Goal: Task Accomplishment & Management: Use online tool/utility

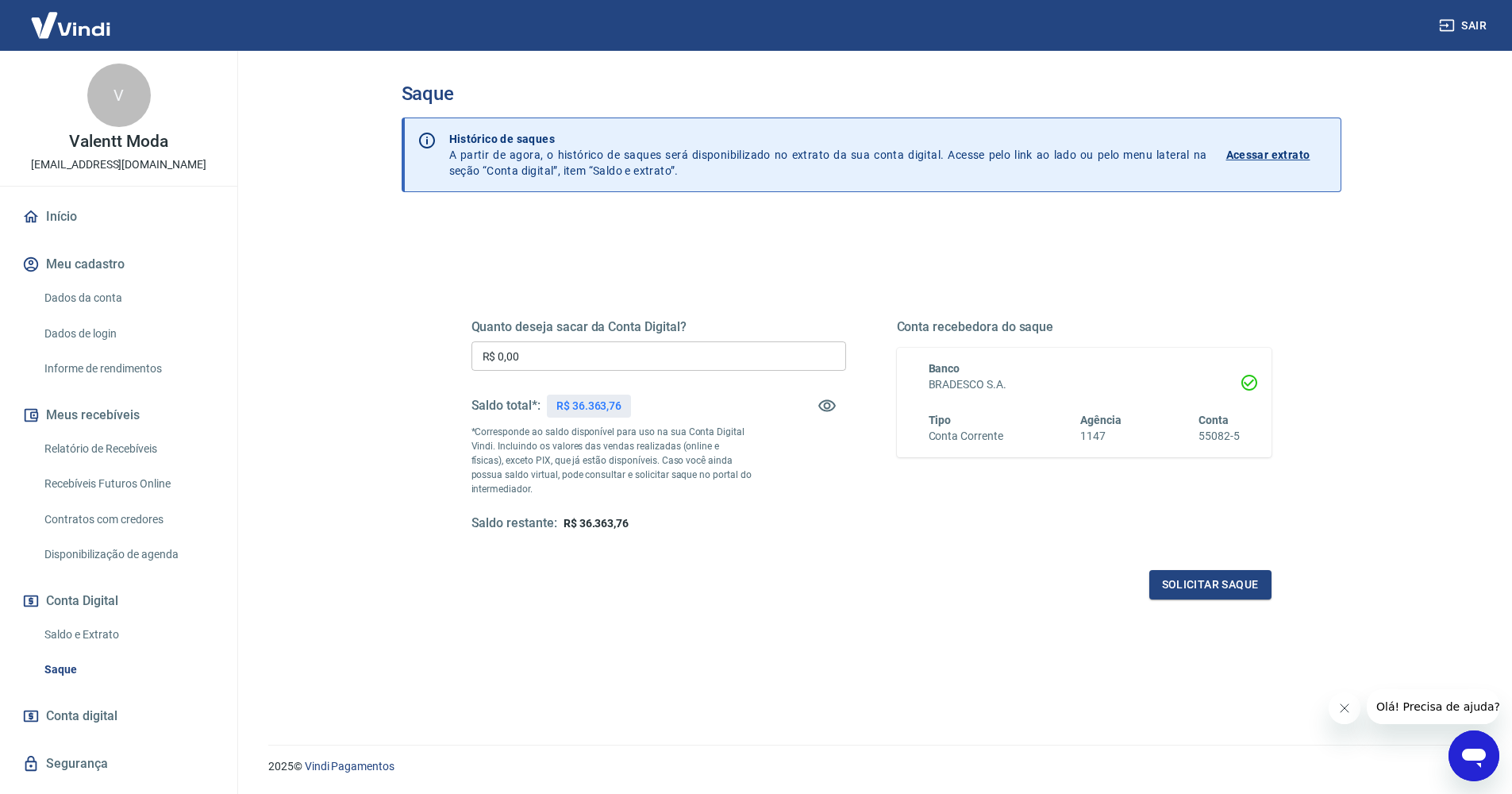
click at [663, 348] on input "R$ 0,00" at bounding box center [659, 356] width 375 height 30
type input "R$ 36.363,76"
click at [1190, 589] on button "Solicitar saque" at bounding box center [1210, 585] width 122 height 30
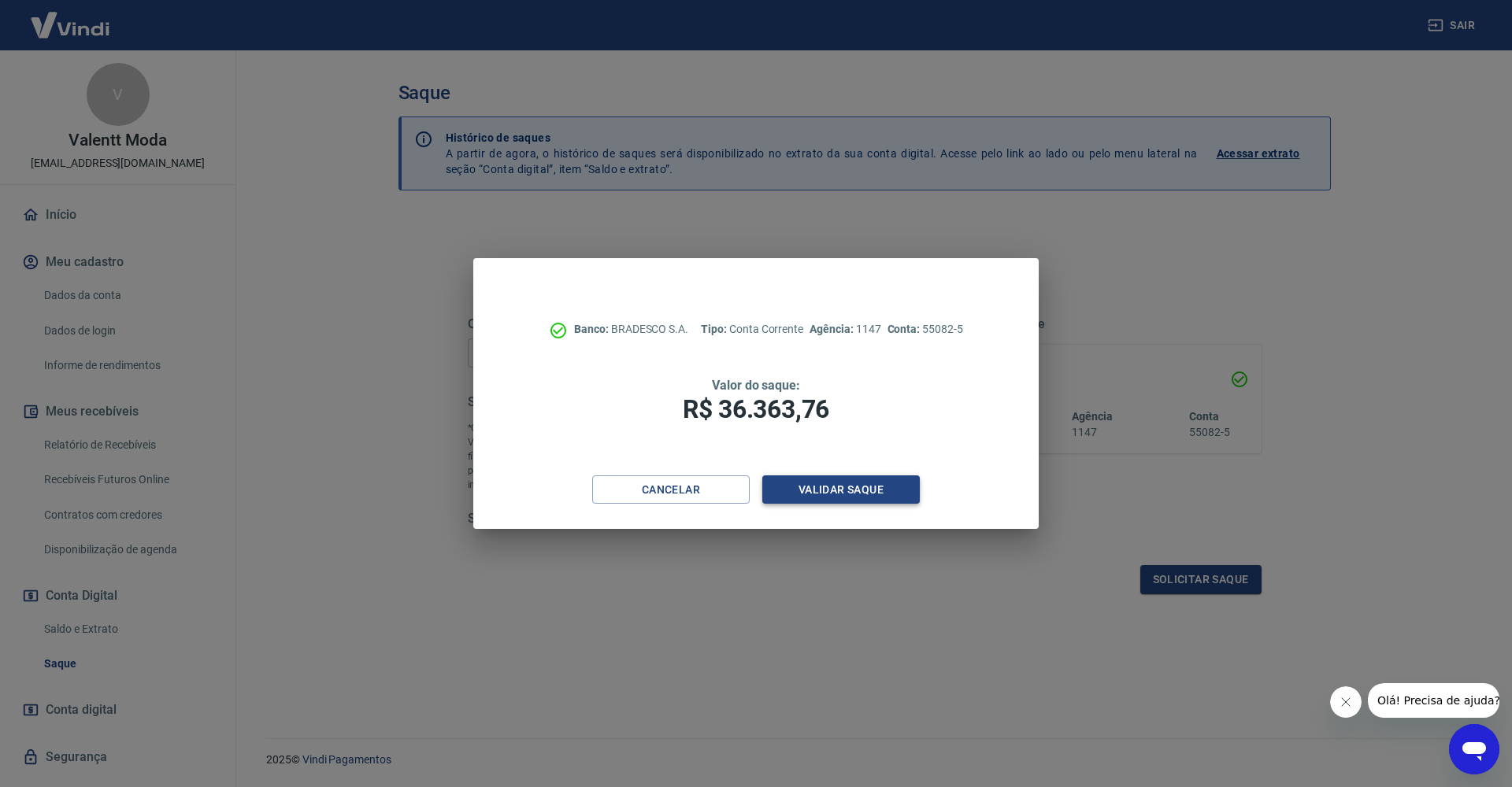
click at [859, 486] on button "Validar saque" at bounding box center [840, 490] width 158 height 29
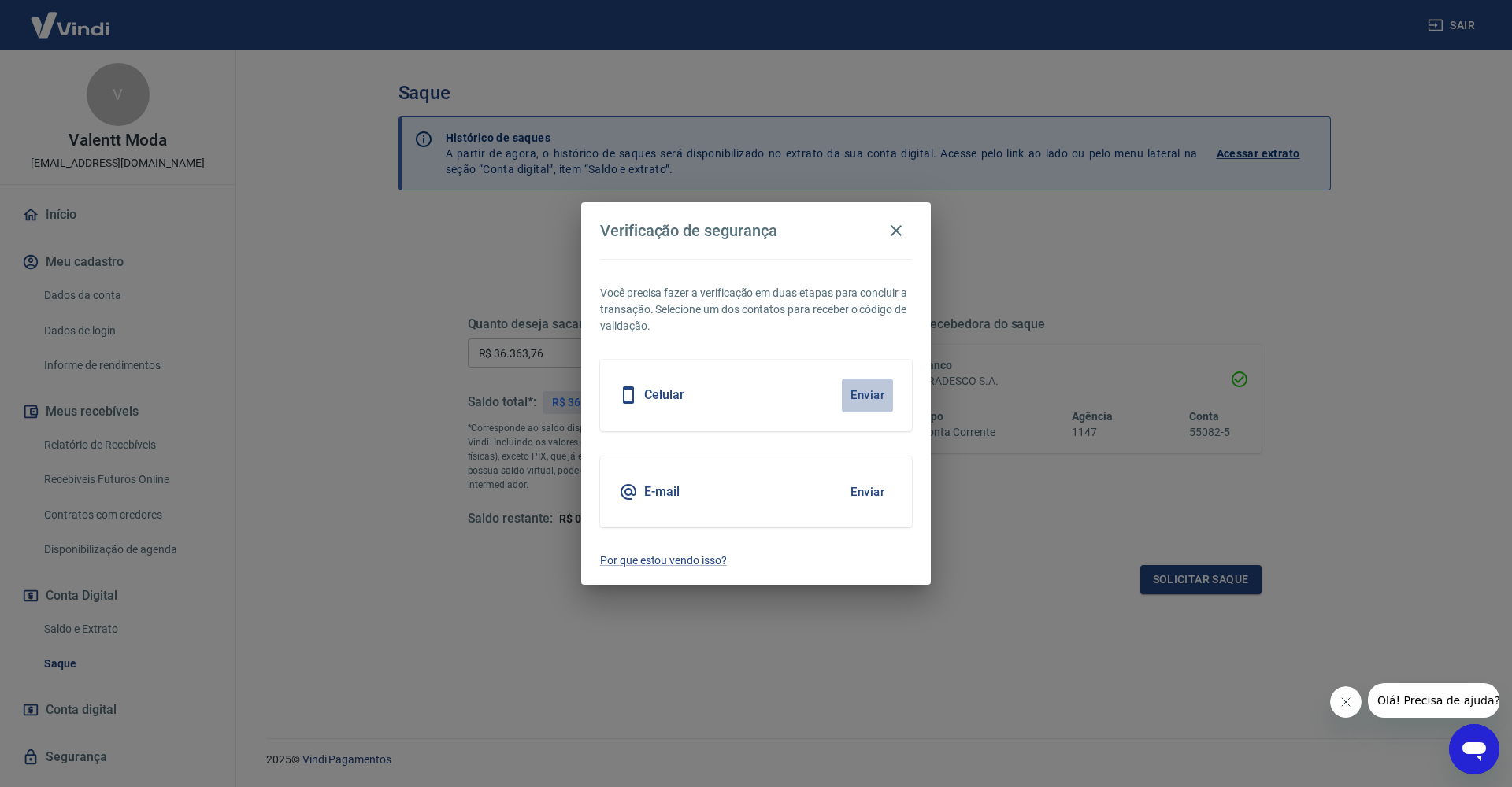
click at [852, 399] on button "Enviar" at bounding box center [867, 395] width 52 height 33
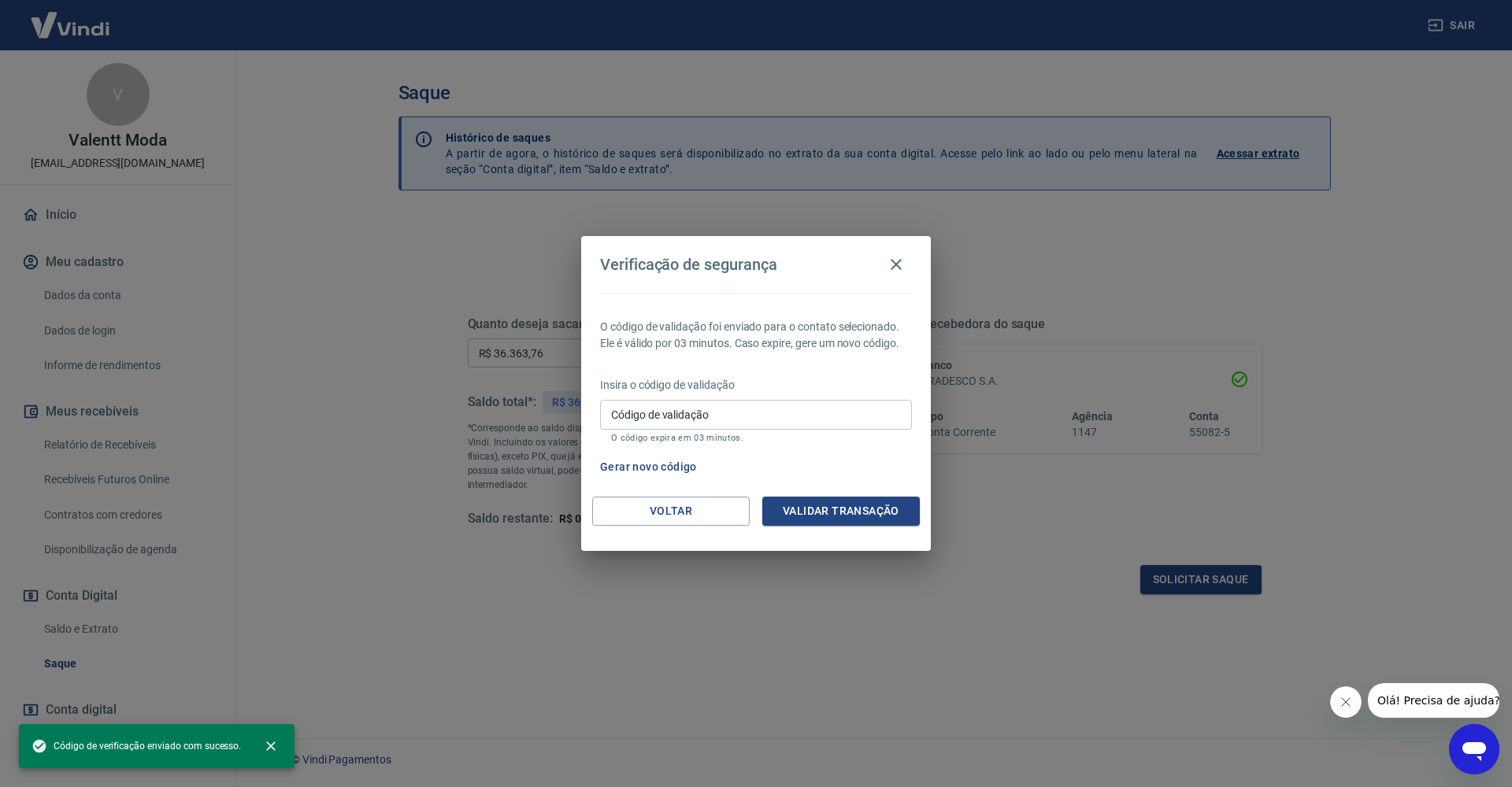
click at [700, 424] on input "Código de validação" at bounding box center [756, 415] width 312 height 29
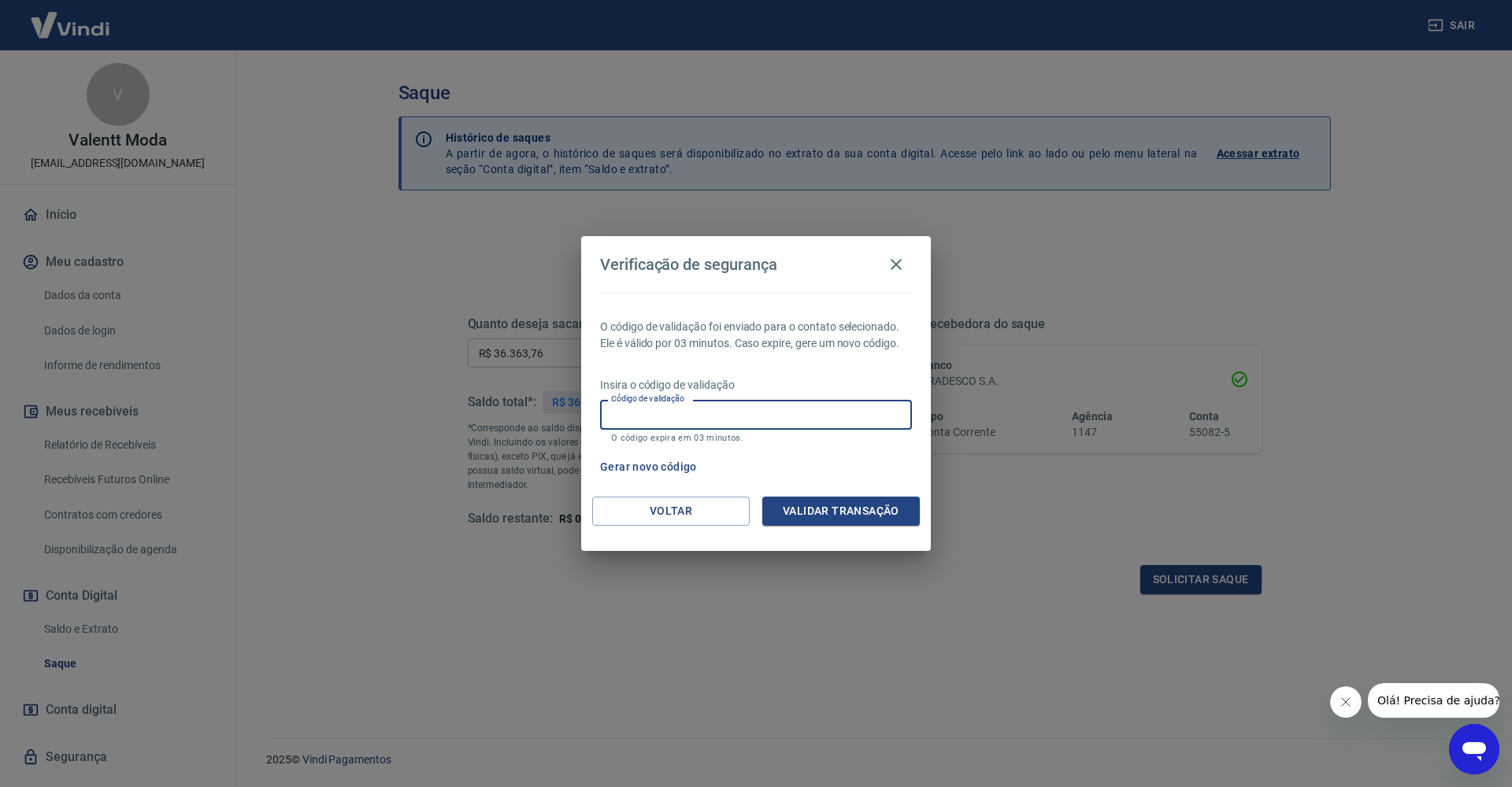
click at [677, 463] on button "Gerar novo código" at bounding box center [649, 467] width 109 height 29
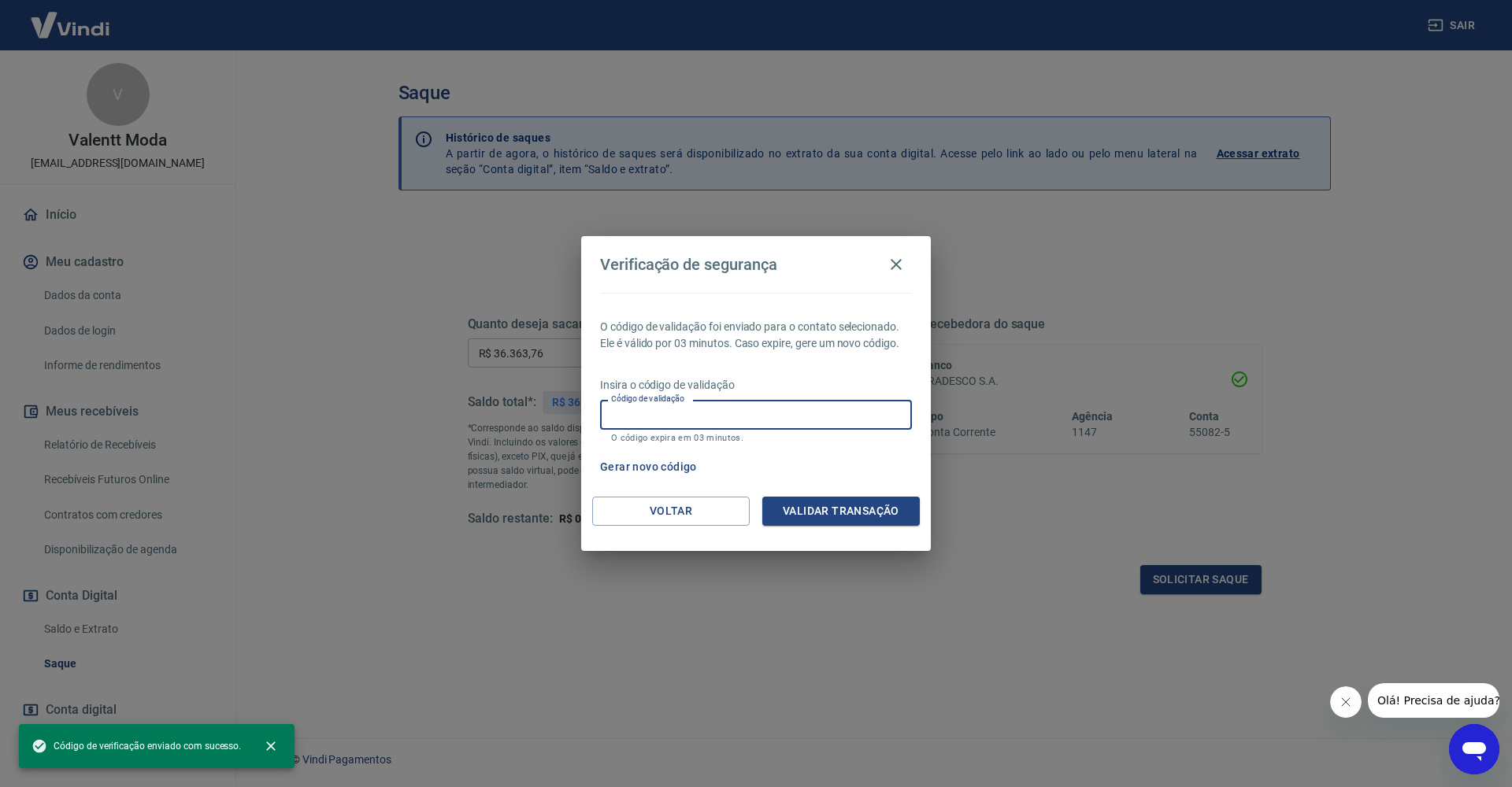
click at [787, 413] on input "Código de validação" at bounding box center [756, 415] width 312 height 29
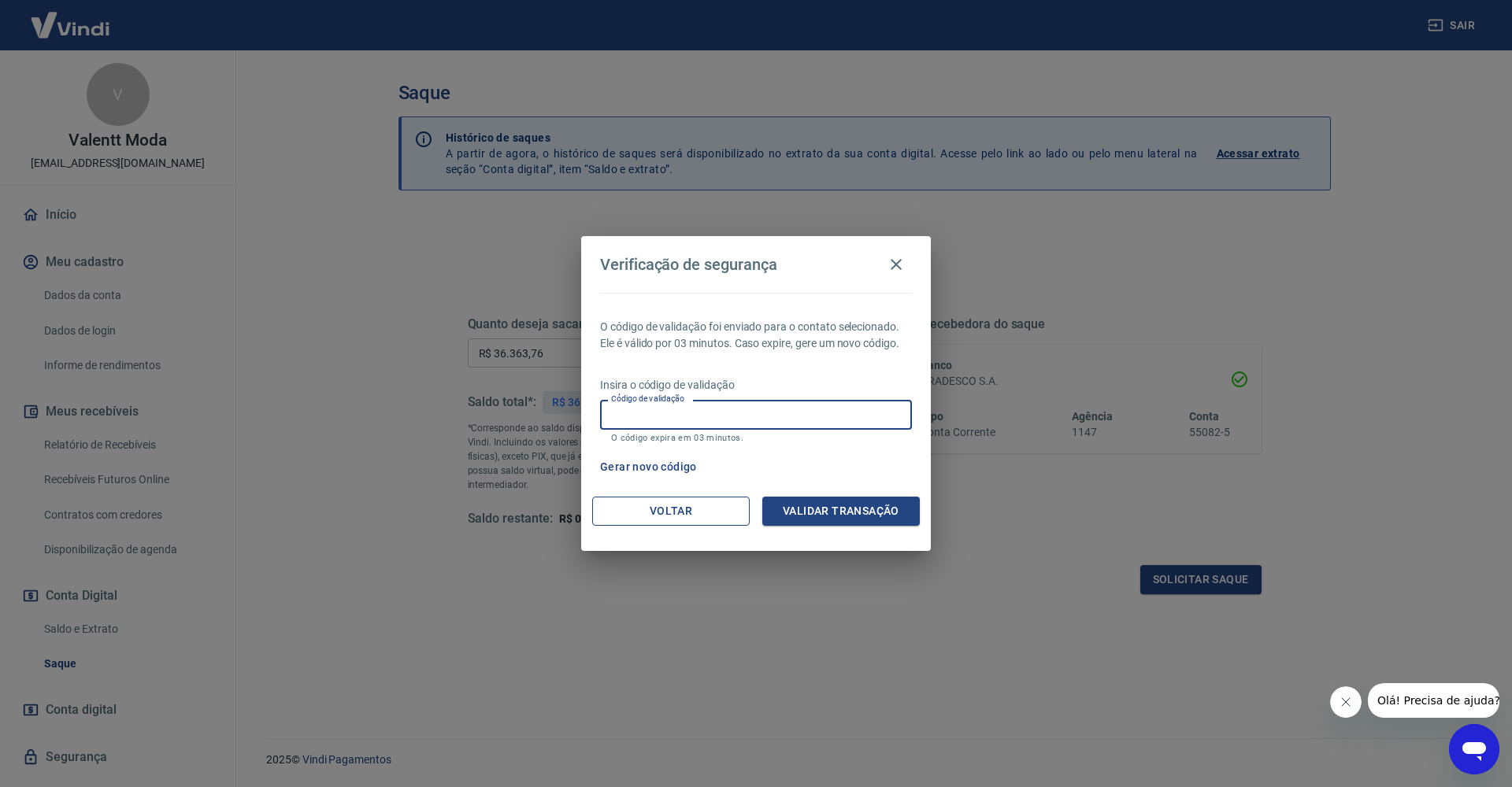
click at [665, 498] on div "Verificação de segurança O código de validação foi enviado para o contato selec…" at bounding box center [756, 393] width 350 height 314
click at [664, 511] on button "Voltar" at bounding box center [671, 511] width 158 height 29
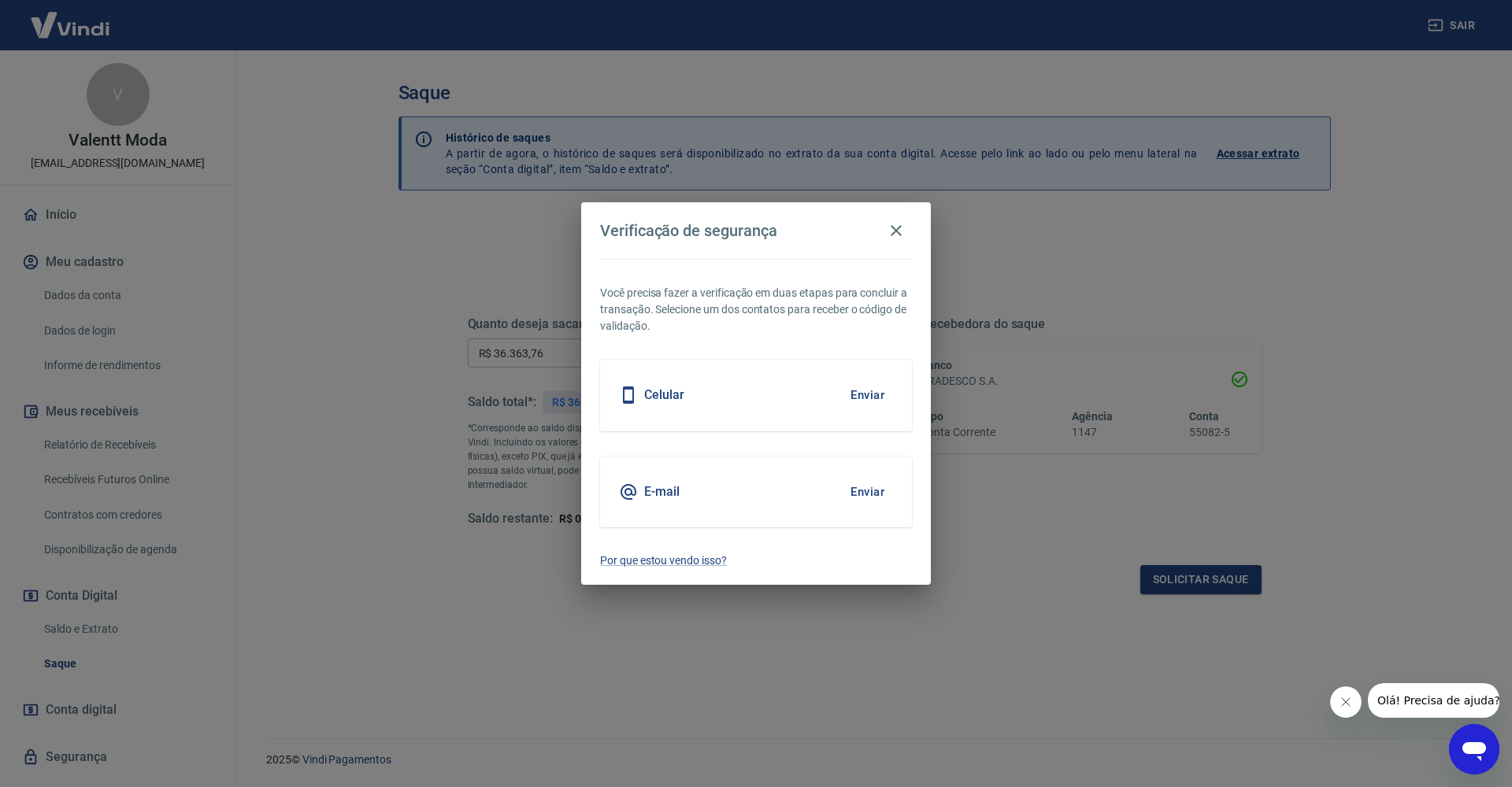
click at [861, 500] on button "Enviar" at bounding box center [867, 492] width 52 height 33
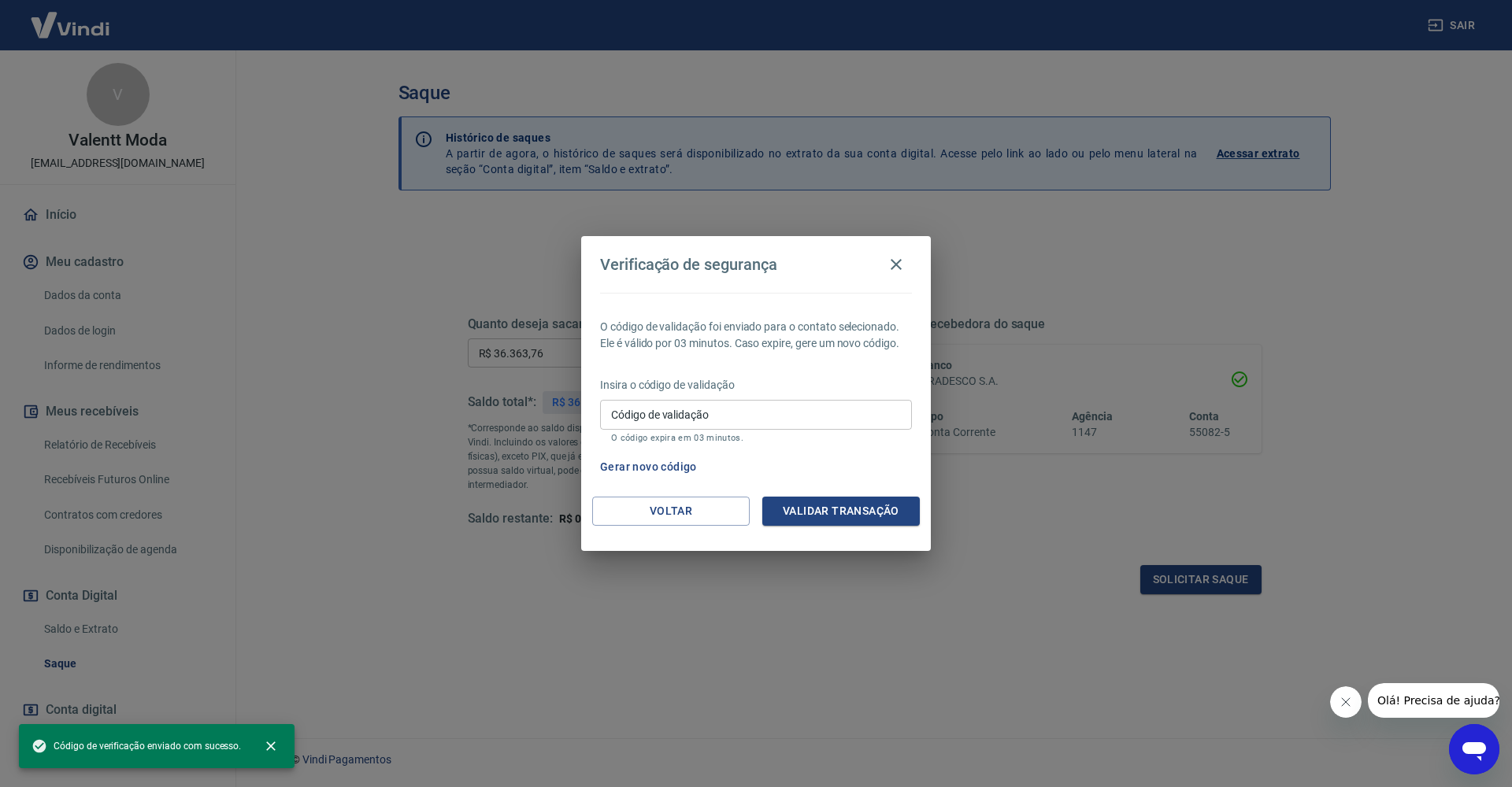
click at [792, 404] on input "Código de validação" at bounding box center [756, 415] width 312 height 29
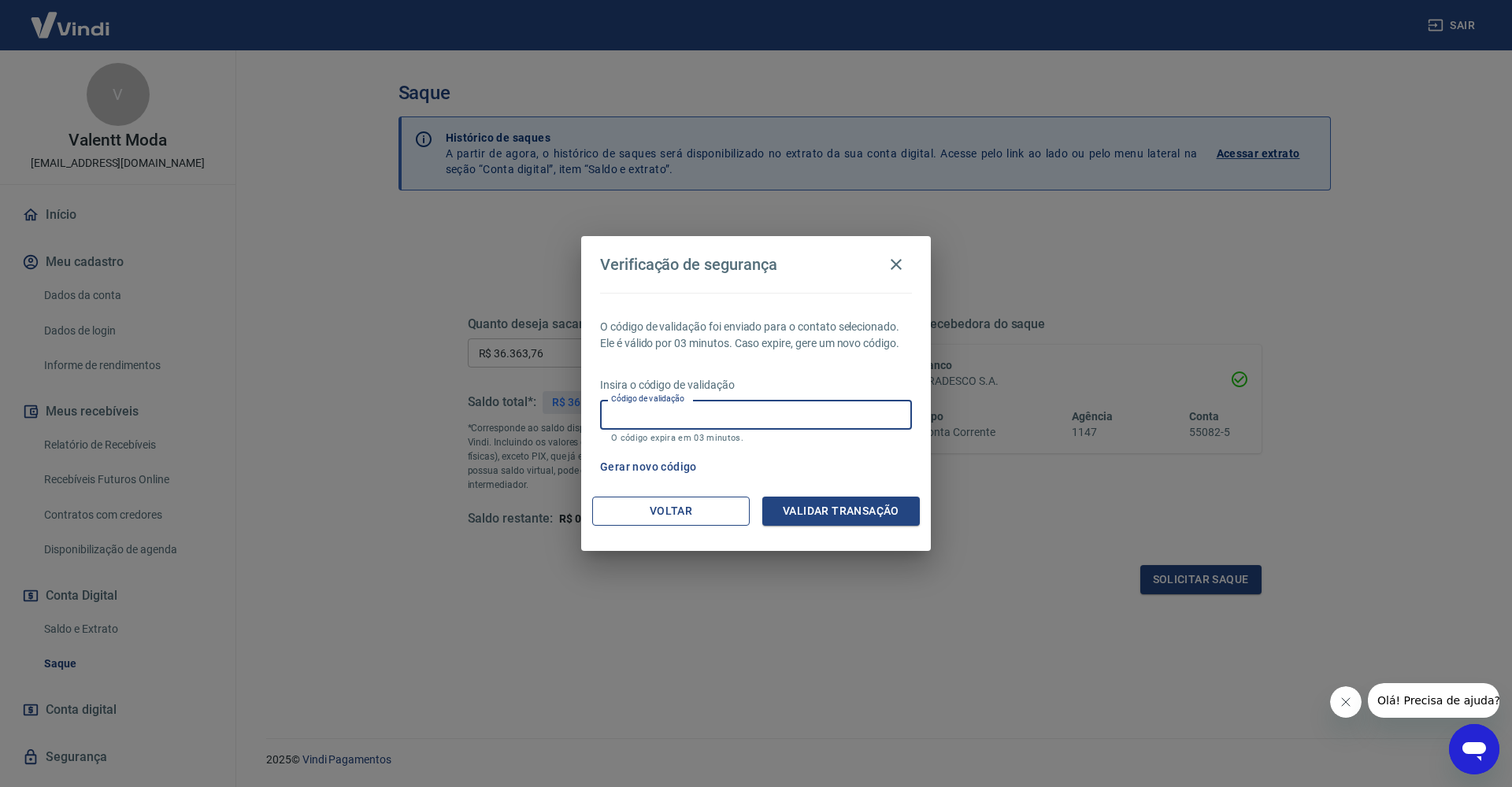
click at [701, 499] on button "Voltar" at bounding box center [671, 511] width 158 height 29
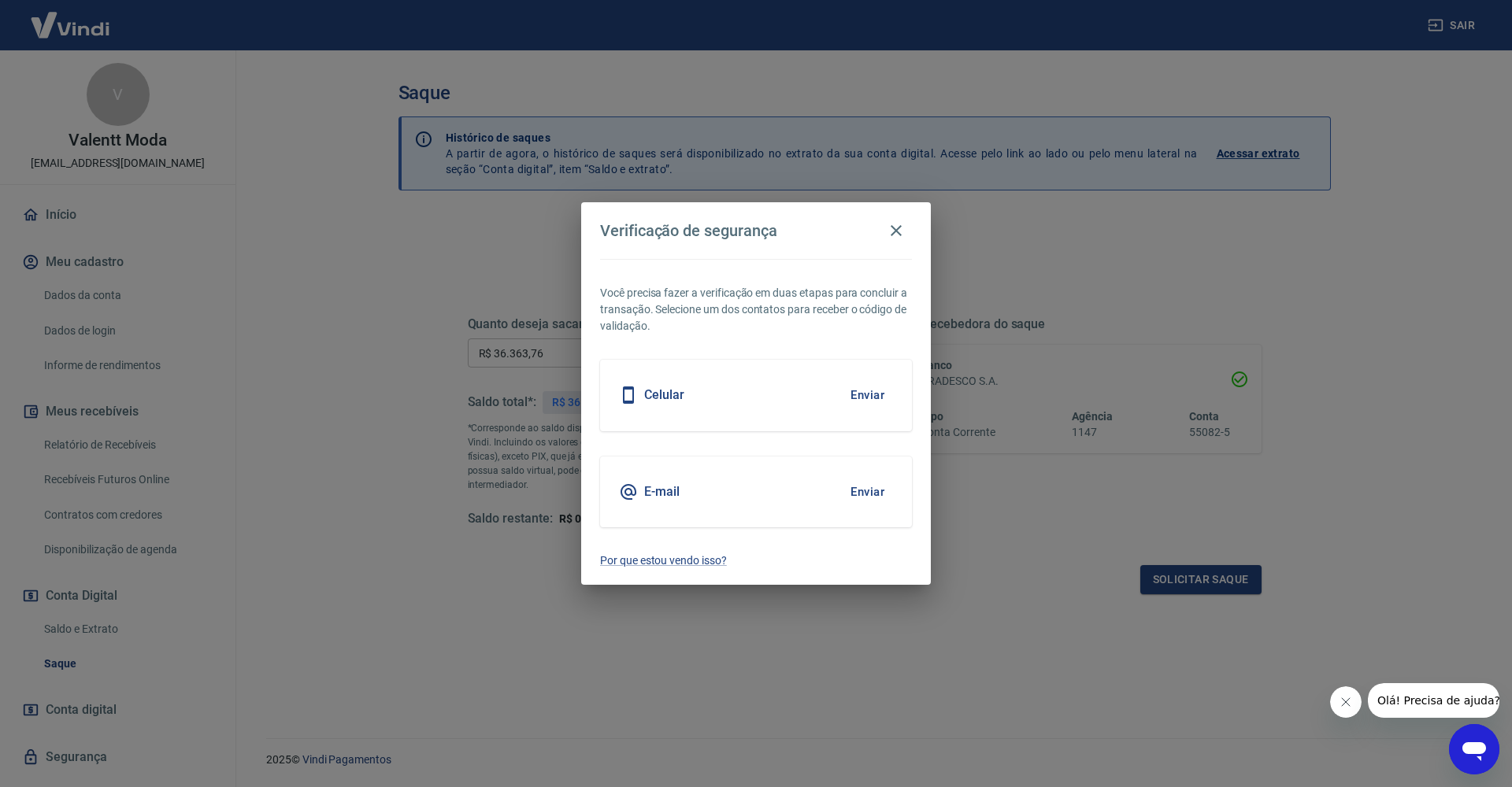
click at [861, 388] on button "Enviar" at bounding box center [867, 395] width 52 height 33
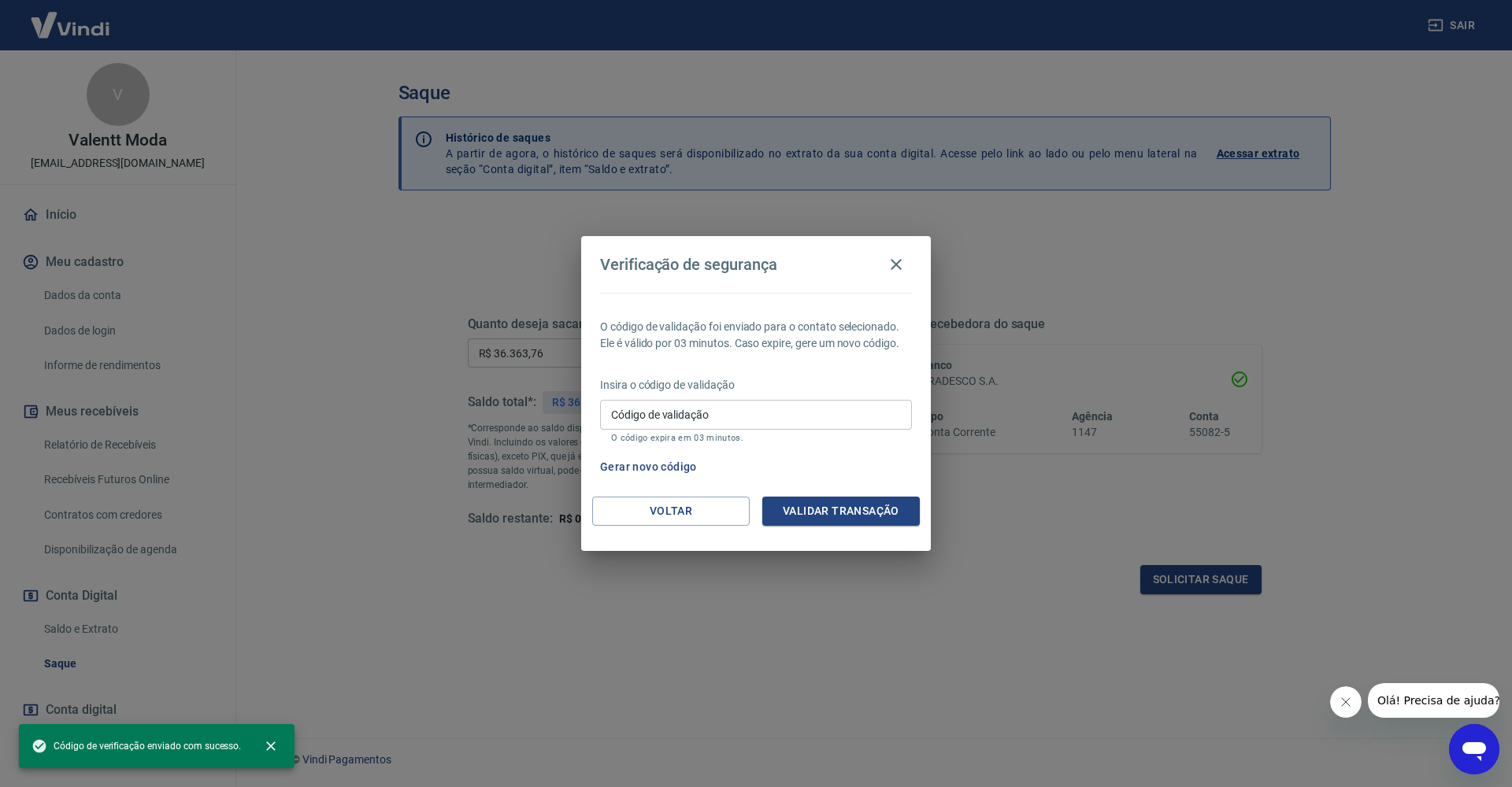
click at [814, 411] on input "Código de validação" at bounding box center [756, 415] width 312 height 29
